Goal: Task Accomplishment & Management: Manage account settings

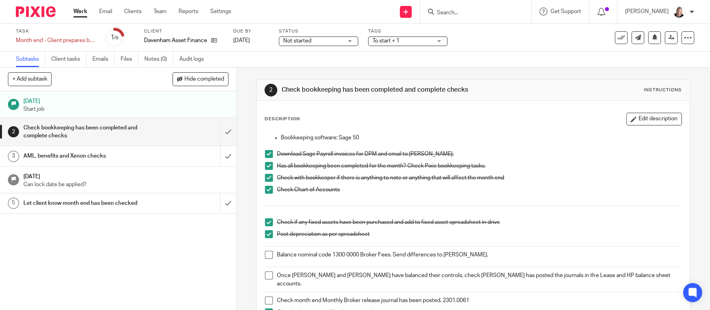
scroll to position [59, 0]
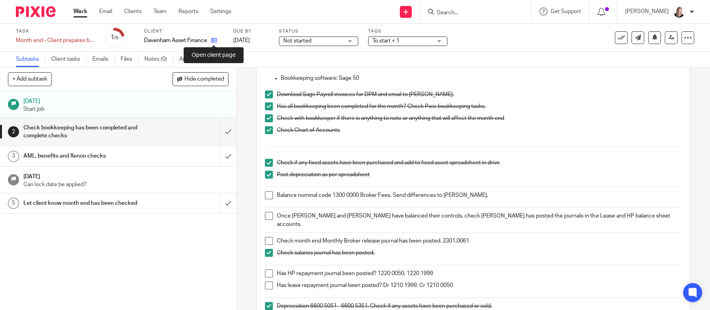
click at [214, 42] on icon at bounding box center [214, 40] width 6 height 6
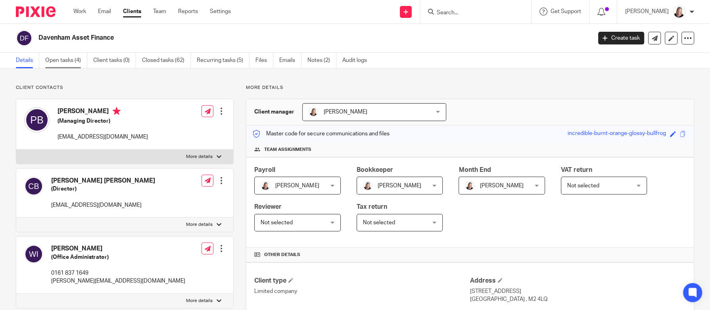
click at [65, 59] on link "Open tasks (4)" at bounding box center [66, 60] width 42 height 15
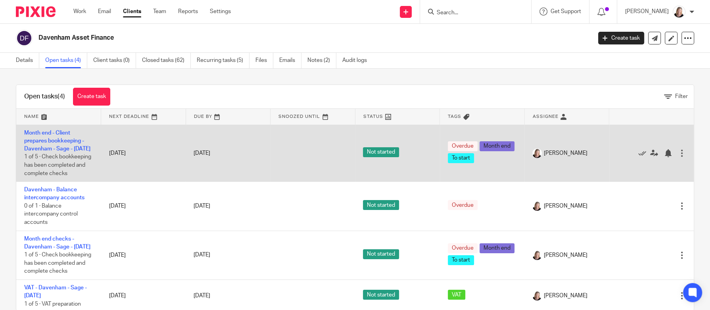
scroll to position [34, 0]
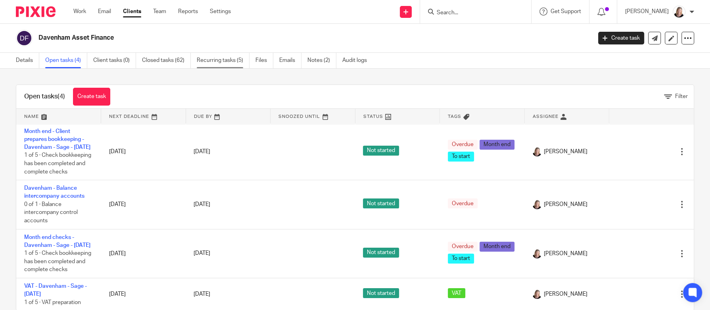
click at [218, 63] on link "Recurring tasks (5)" at bounding box center [223, 60] width 53 height 15
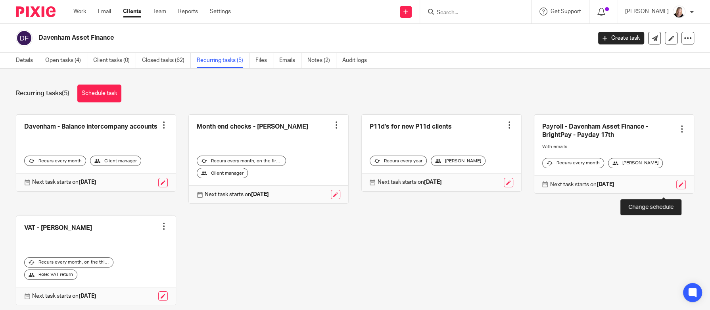
click at [676, 189] on link at bounding box center [681, 185] width 10 height 10
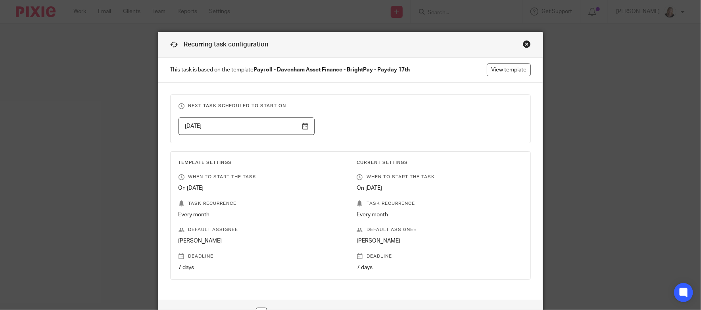
click at [304, 127] on input "2024-12-10" at bounding box center [246, 126] width 136 height 18
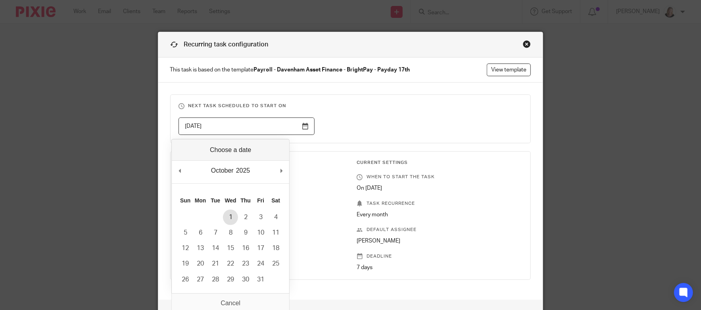
type input "2025-10-01"
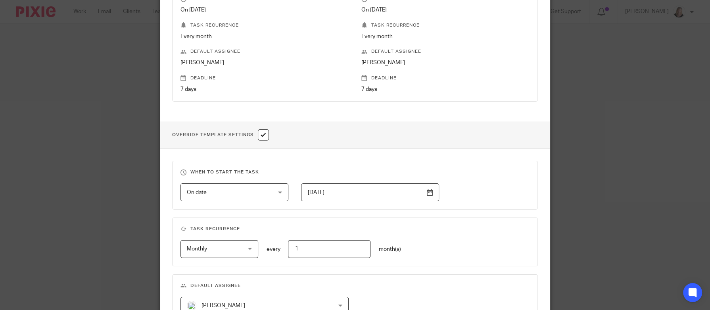
scroll to position [238, 0]
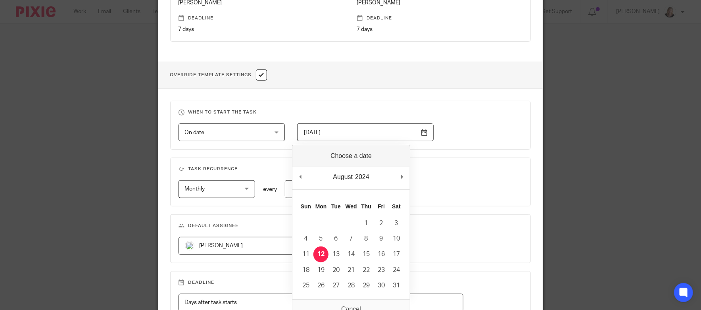
click at [429, 132] on input "2024-08-12" at bounding box center [365, 132] width 136 height 18
type input "2025-10-01"
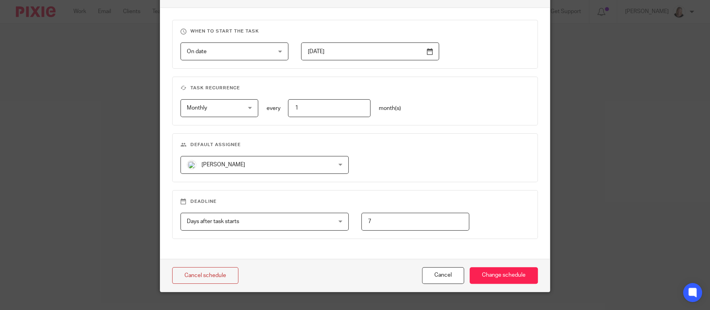
scroll to position [332, 0]
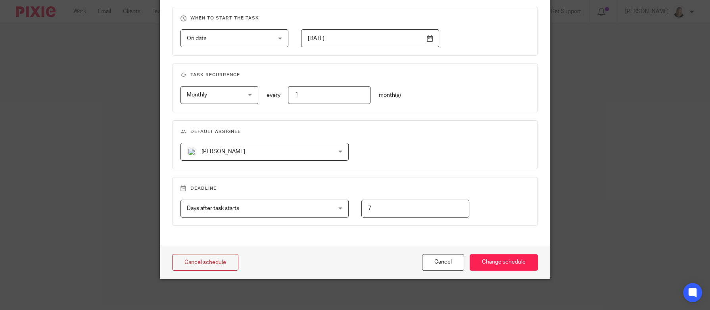
drag, startPoint x: 385, startPoint y: 210, endPoint x: 315, endPoint y: 208, distance: 70.6
click at [316, 209] on div "Days after task starts Days after task starts Days after task starts Weeks afte…" at bounding box center [349, 208] width 362 height 18
type input "14"
click at [504, 260] on input "Change schedule" at bounding box center [503, 262] width 68 height 17
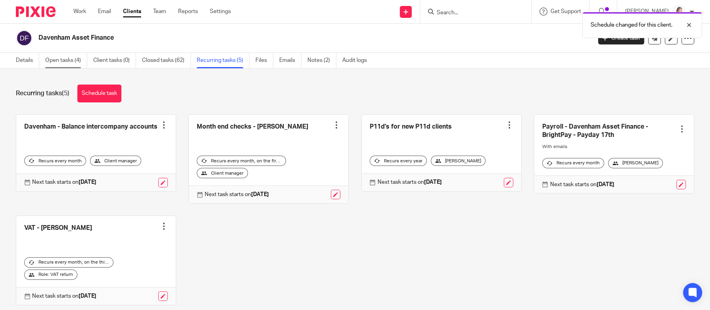
click at [59, 60] on link "Open tasks (4)" at bounding box center [66, 60] width 42 height 15
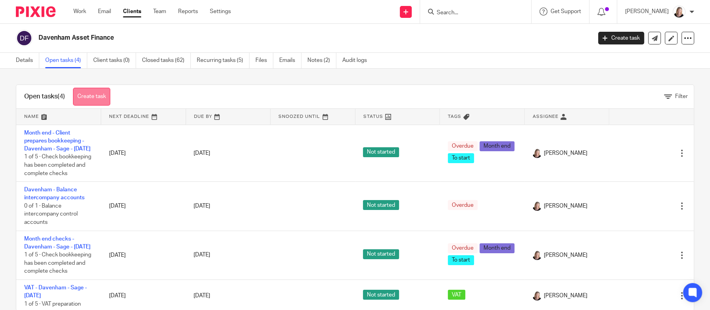
click at [97, 95] on link "Create task" at bounding box center [91, 97] width 37 height 18
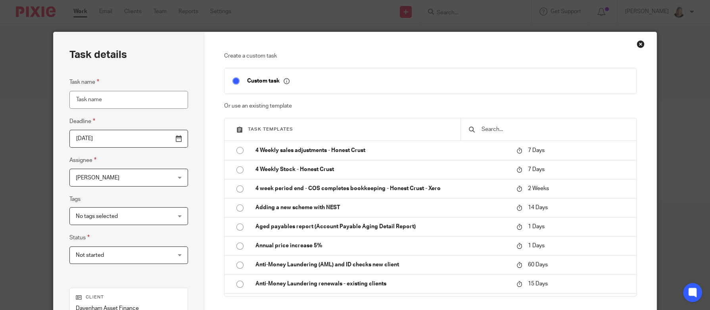
click at [512, 131] on input "text" at bounding box center [553, 129] width 147 height 9
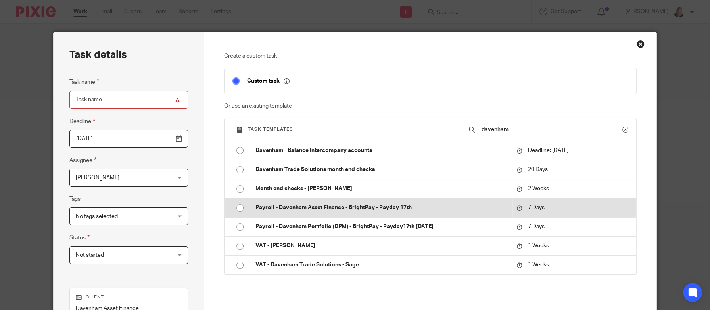
type input "davenham"
click at [381, 206] on p "Payroll - Davenham Asset Finance - BrightPay - Payday 17th" at bounding box center [381, 207] width 253 height 8
type input "[DATE]"
type input "Payroll - Davenham Asset Finance - BrightPay - Payday [DATE]"
checkbox input "false"
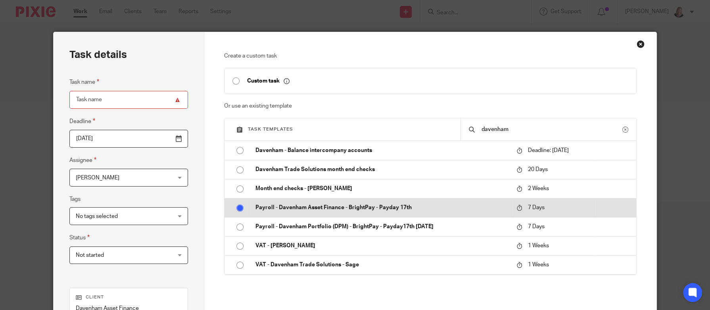
radio input "true"
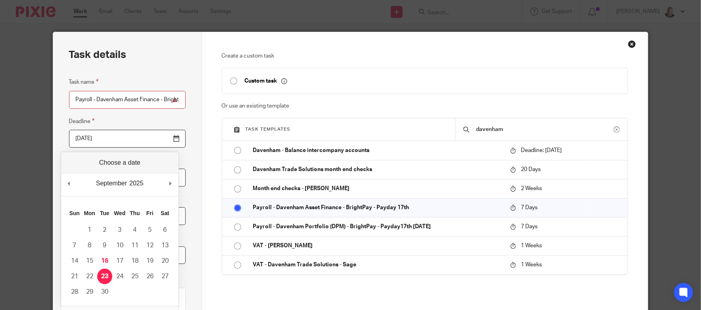
click at [171, 139] on input "2025-09-23" at bounding box center [127, 139] width 117 height 18
type input "2025-09-16"
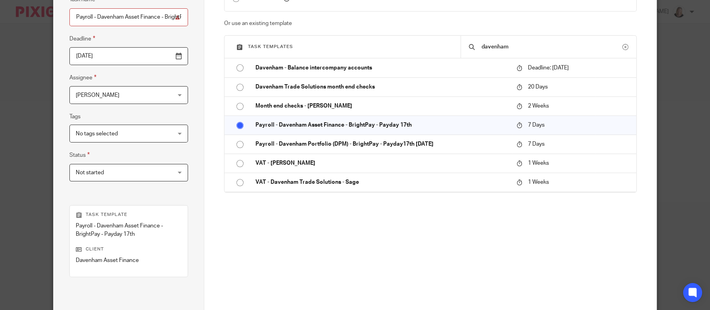
scroll to position [119, 0]
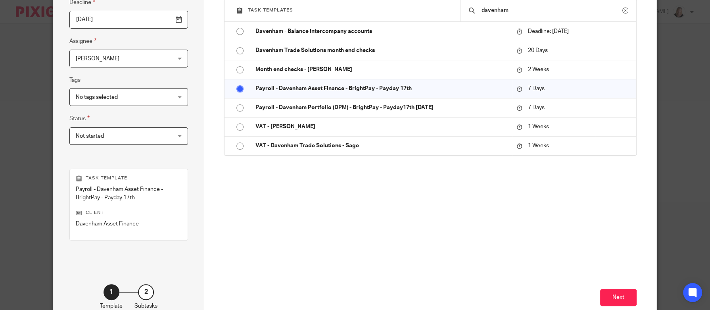
click at [115, 134] on span "Not started" at bounding box center [121, 136] width 90 height 17
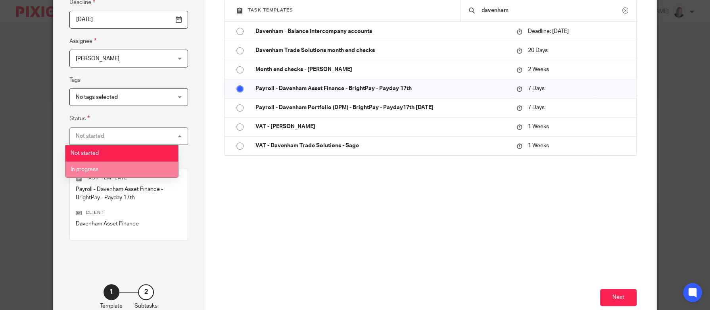
click at [100, 168] on li "In progress" at bounding box center [121, 169] width 113 height 16
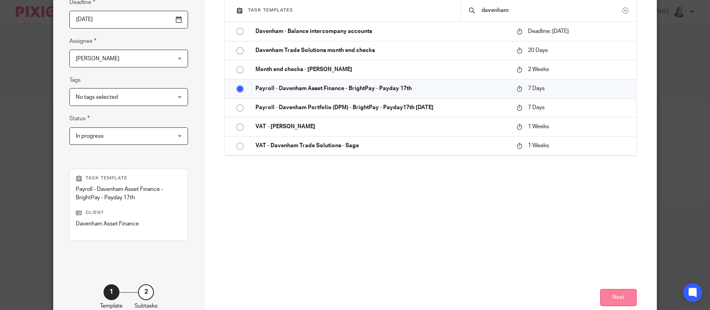
click at [614, 292] on button "Next" at bounding box center [618, 297] width 36 height 17
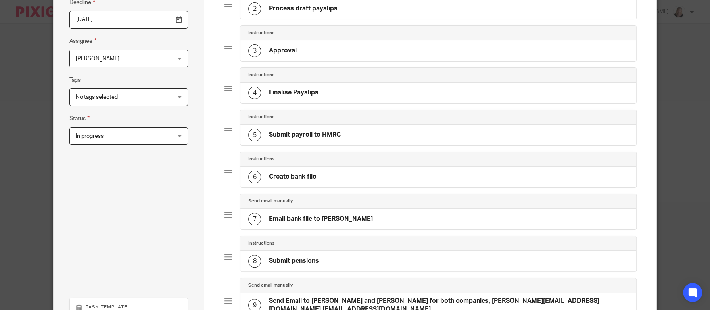
scroll to position [297, 0]
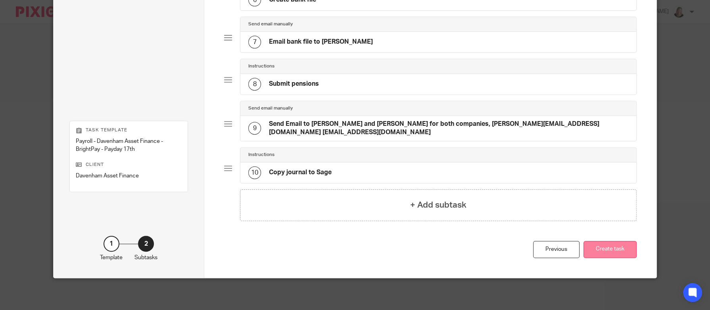
click at [609, 252] on button "Create task" at bounding box center [609, 249] width 53 height 17
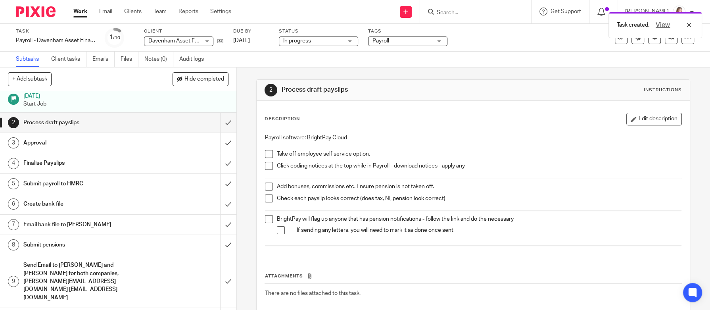
scroll to position [7, 0]
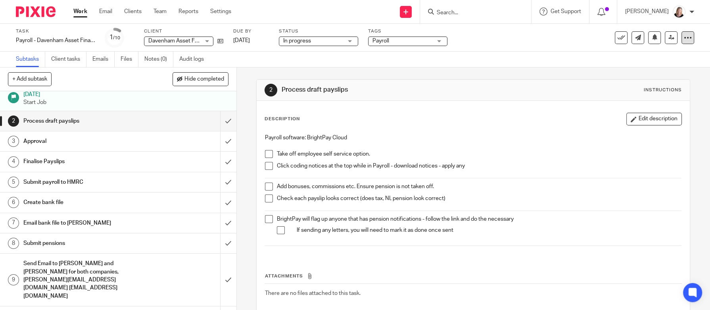
click at [683, 39] on icon at bounding box center [687, 38] width 8 height 8
click at [655, 58] on span "See template in use" at bounding box center [652, 58] width 49 height 6
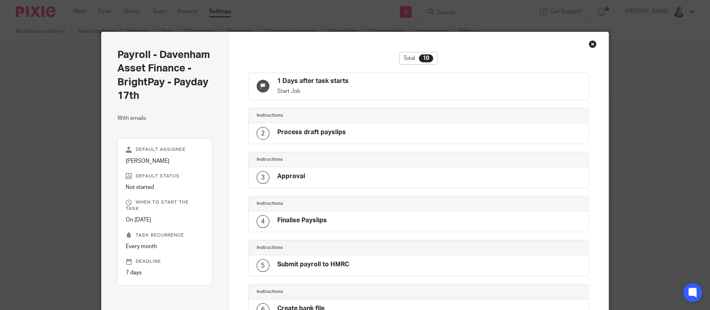
scroll to position [271, 0]
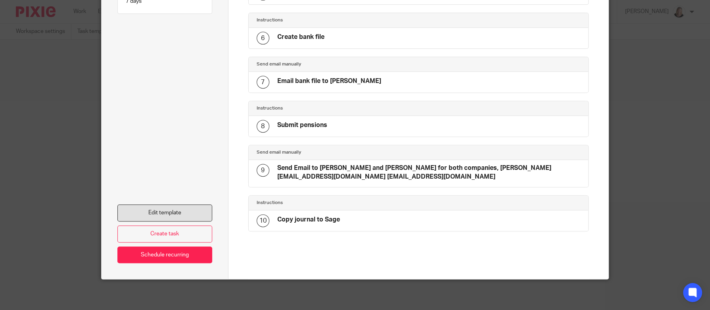
click at [166, 212] on link "Edit template" at bounding box center [164, 212] width 95 height 17
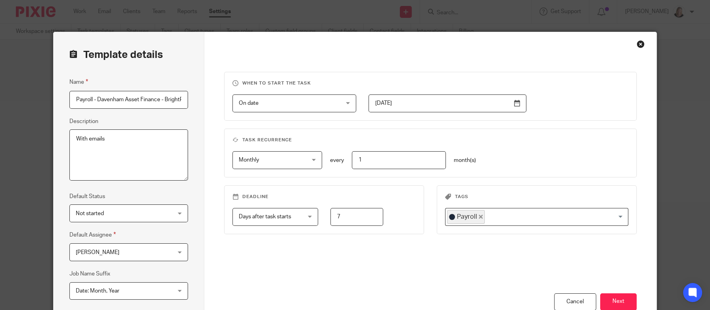
click at [636, 45] on div "Close this dialog window" at bounding box center [640, 44] width 8 height 8
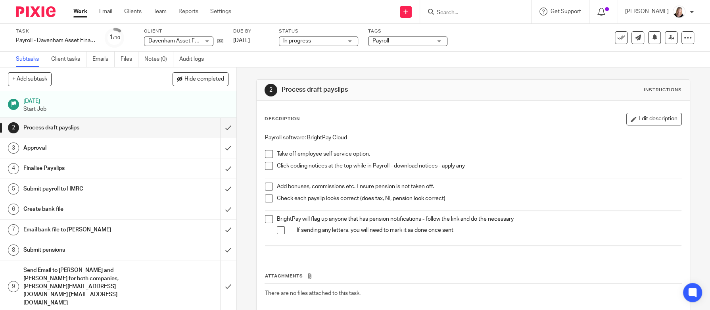
click at [59, 249] on h1 "Submit pensions" at bounding box center [86, 250] width 126 height 12
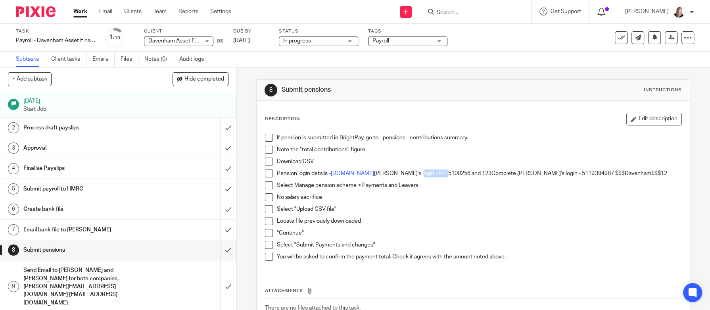
drag, startPoint x: 438, startPoint y: 174, endPoint x: 470, endPoint y: 172, distance: 32.6
click at [470, 172] on p "Pension login details - www.mybusiness.aviva.co.uk Karen's login - 5115100256 a…" at bounding box center [479, 173] width 404 height 8
copy p "5115100256"
click at [373, 173] on link "www.mybusiness.aviva.co.uk" at bounding box center [352, 173] width 43 height 6
copy p "5115100256"
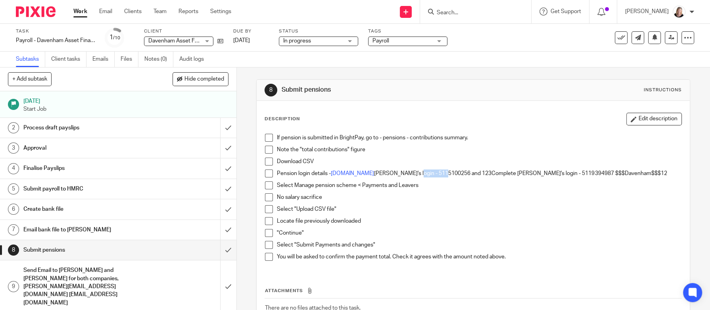
scroll to position [7, 0]
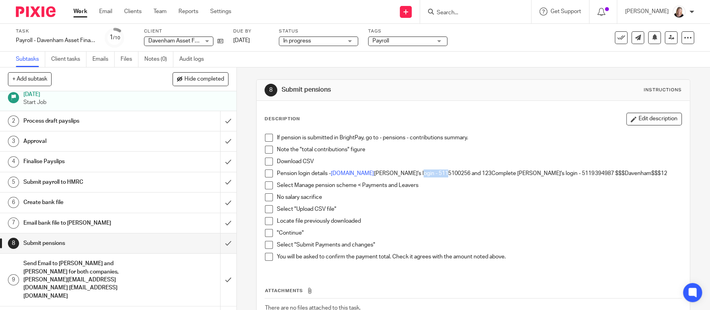
click at [150, 271] on div "Send Email to Heather and Wendy for both companies, WendyI@davenham.co.uk Heath…" at bounding box center [117, 279] width 189 height 44
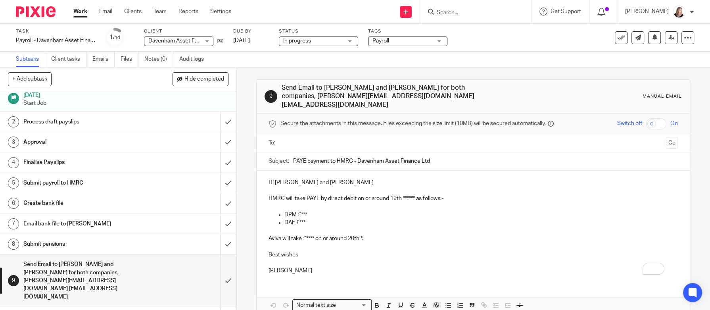
scroll to position [7, 0]
click at [222, 41] on icon at bounding box center [220, 41] width 6 height 6
click at [220, 40] on icon at bounding box center [220, 41] width 6 height 6
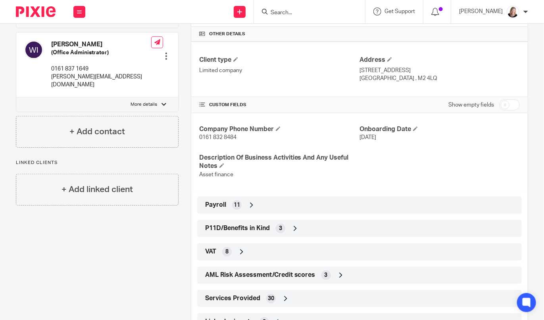
scroll to position [238, 0]
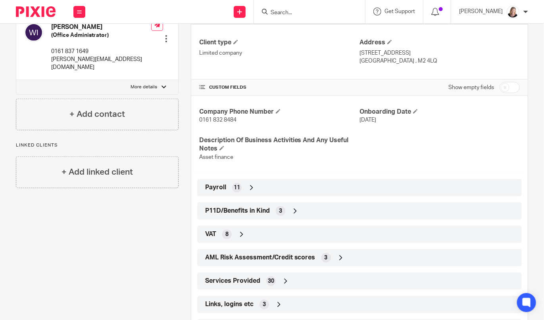
click at [247, 188] on icon at bounding box center [251, 188] width 8 height 8
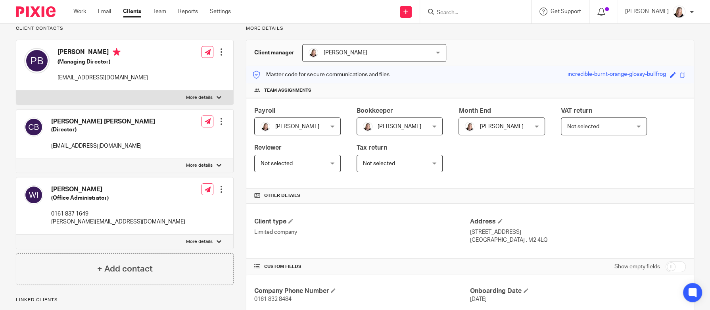
scroll to position [0, 0]
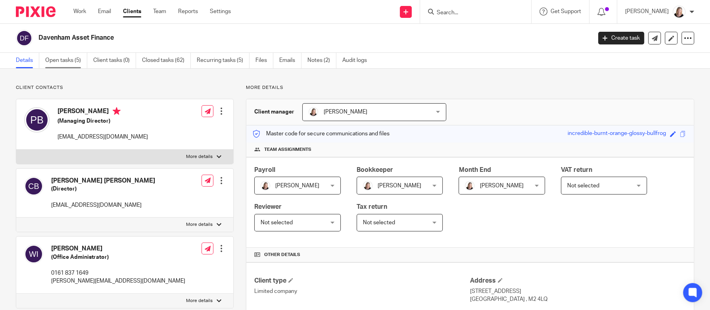
click at [71, 60] on link "Open tasks (5)" at bounding box center [66, 60] width 42 height 15
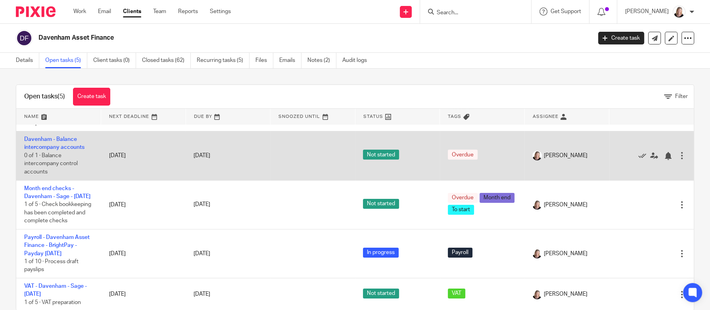
scroll to position [91, 0]
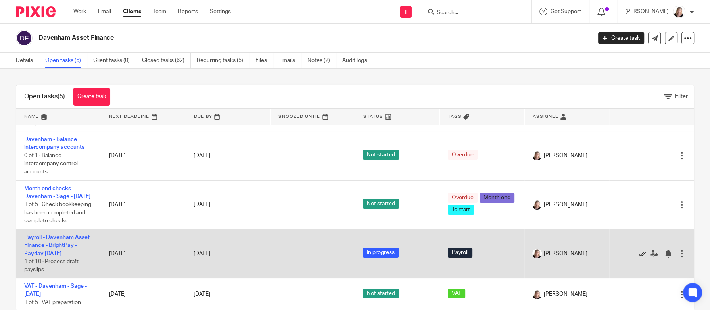
click at [638, 249] on icon at bounding box center [642, 253] width 8 height 8
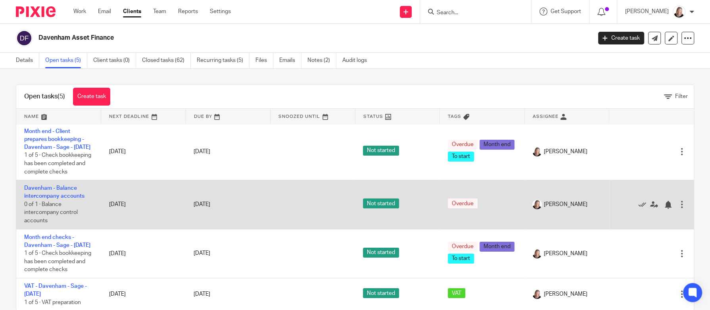
scroll to position [0, 0]
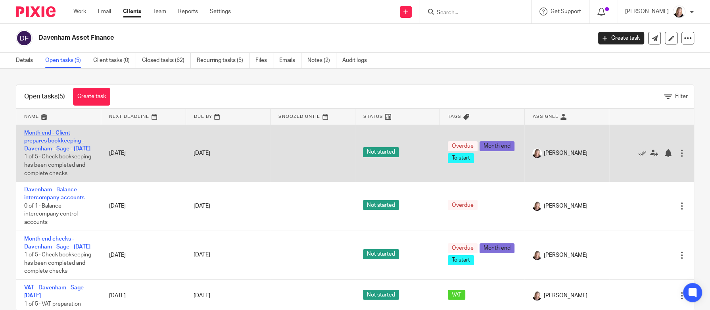
click at [59, 147] on link "Month end - Client prepares bookkeeping - Davenham - Sage - [DATE]" at bounding box center [57, 141] width 66 height 22
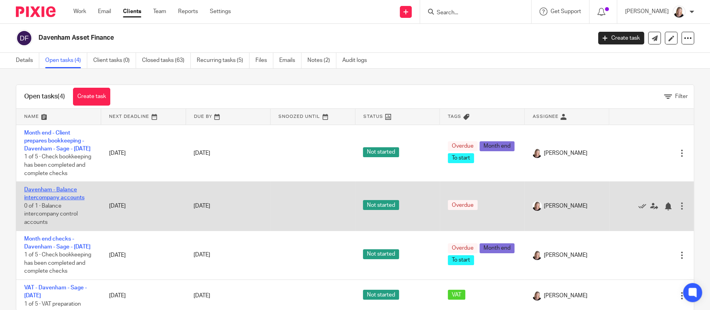
click at [57, 200] on link "Davenham - Balance intercompany accounts" at bounding box center [54, 193] width 60 height 13
